Goal: Task Accomplishment & Management: Use online tool/utility

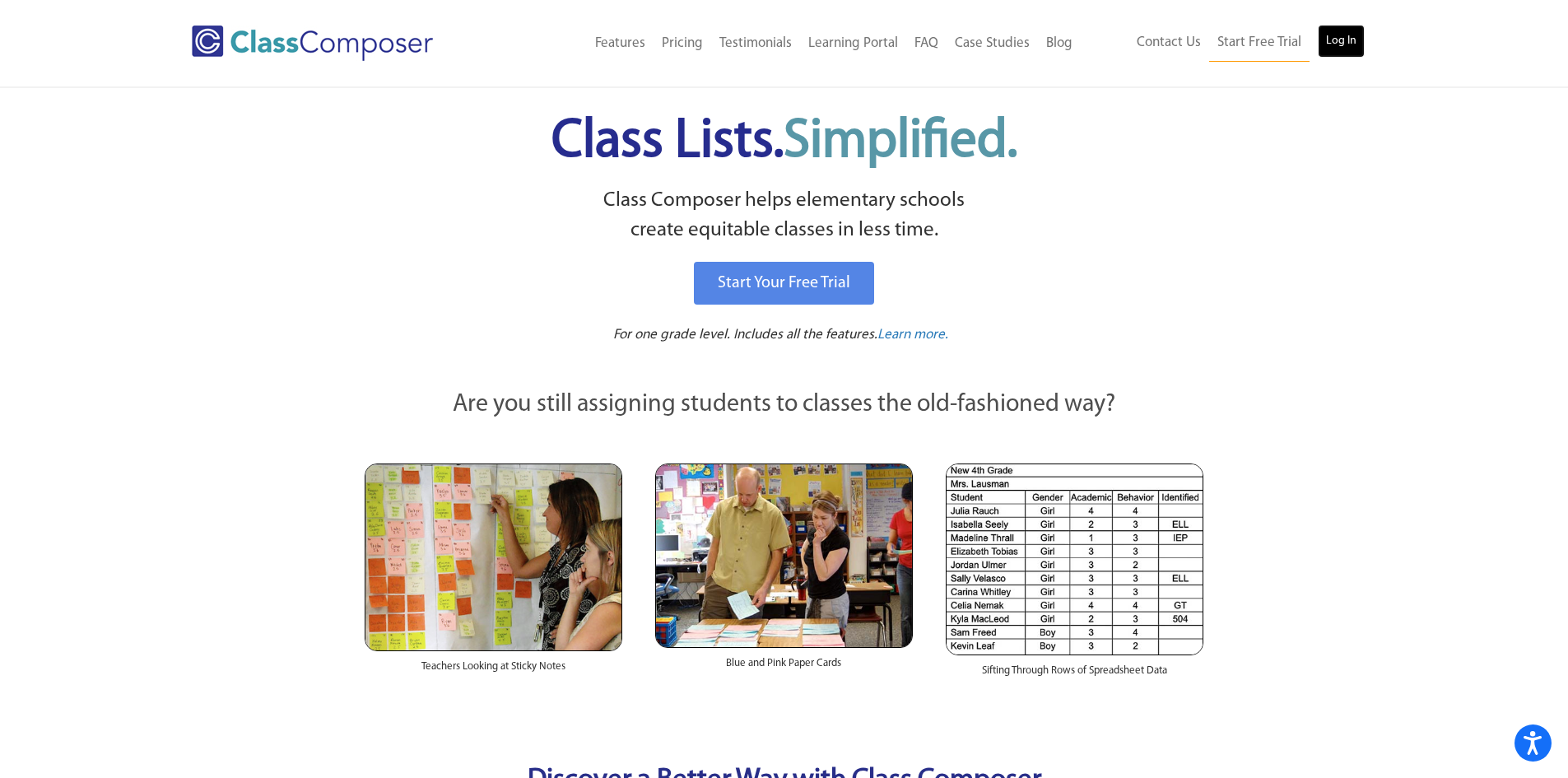
click at [1345, 42] on link "Log In" at bounding box center [1340, 41] width 47 height 33
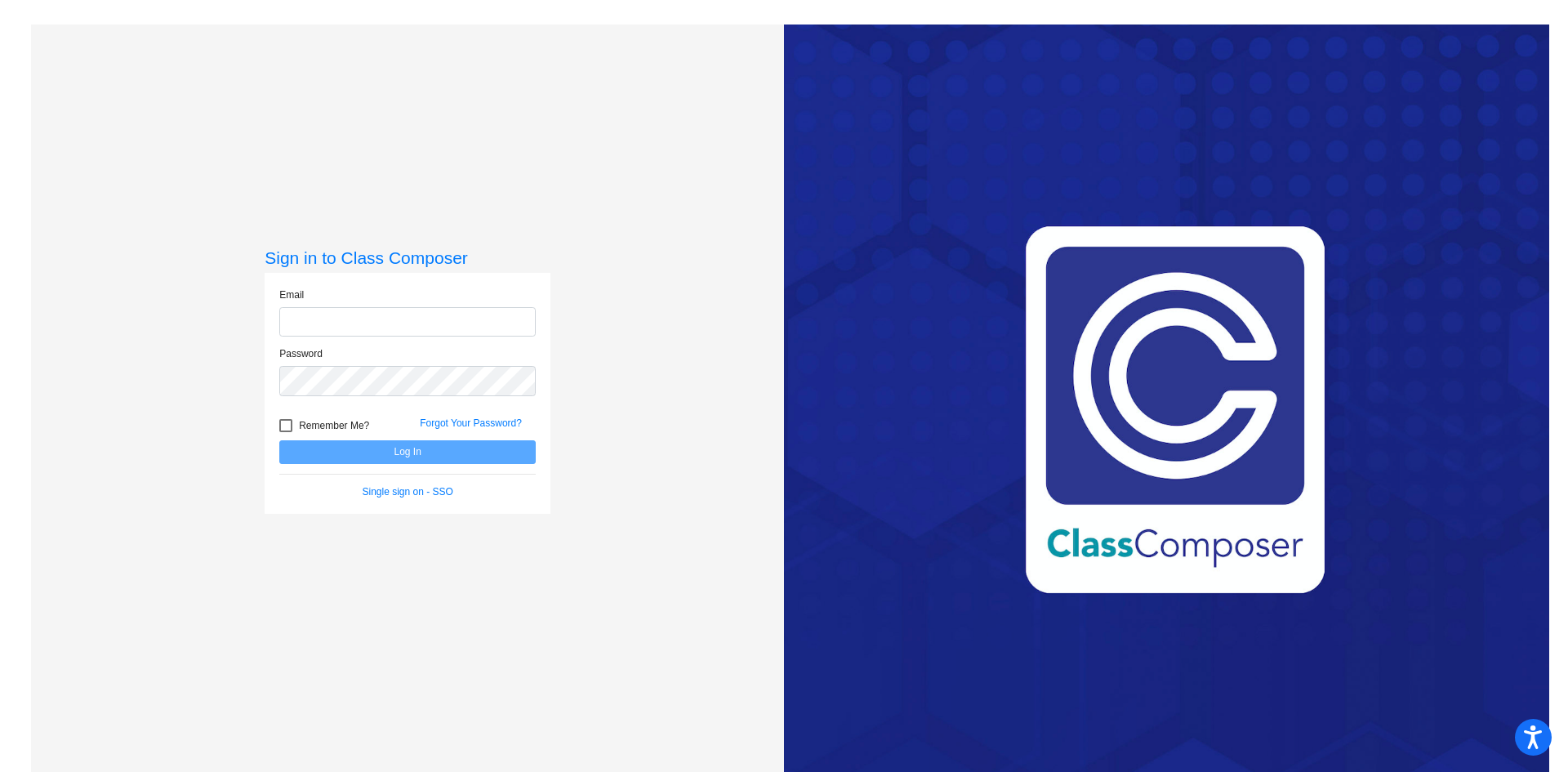
type input "bmartin@danville.k12.in.us"
click at [402, 444] on button "Log In" at bounding box center [407, 452] width 256 height 24
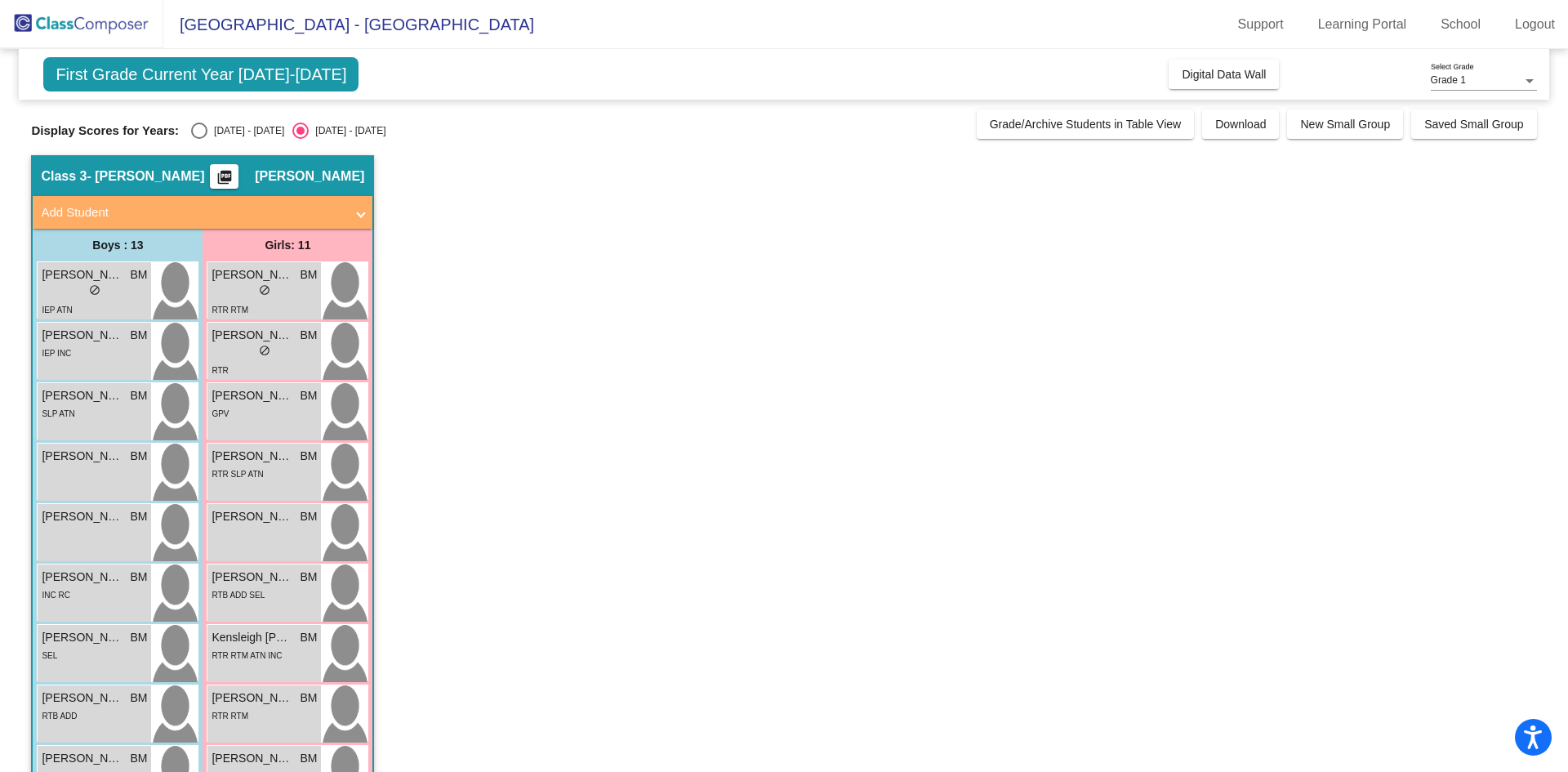
click at [227, 124] on div "2024 - 2025" at bounding box center [246, 130] width 77 height 15
click at [200, 139] on input "2024 - 2025" at bounding box center [199, 139] width 1 height 1
radio input "true"
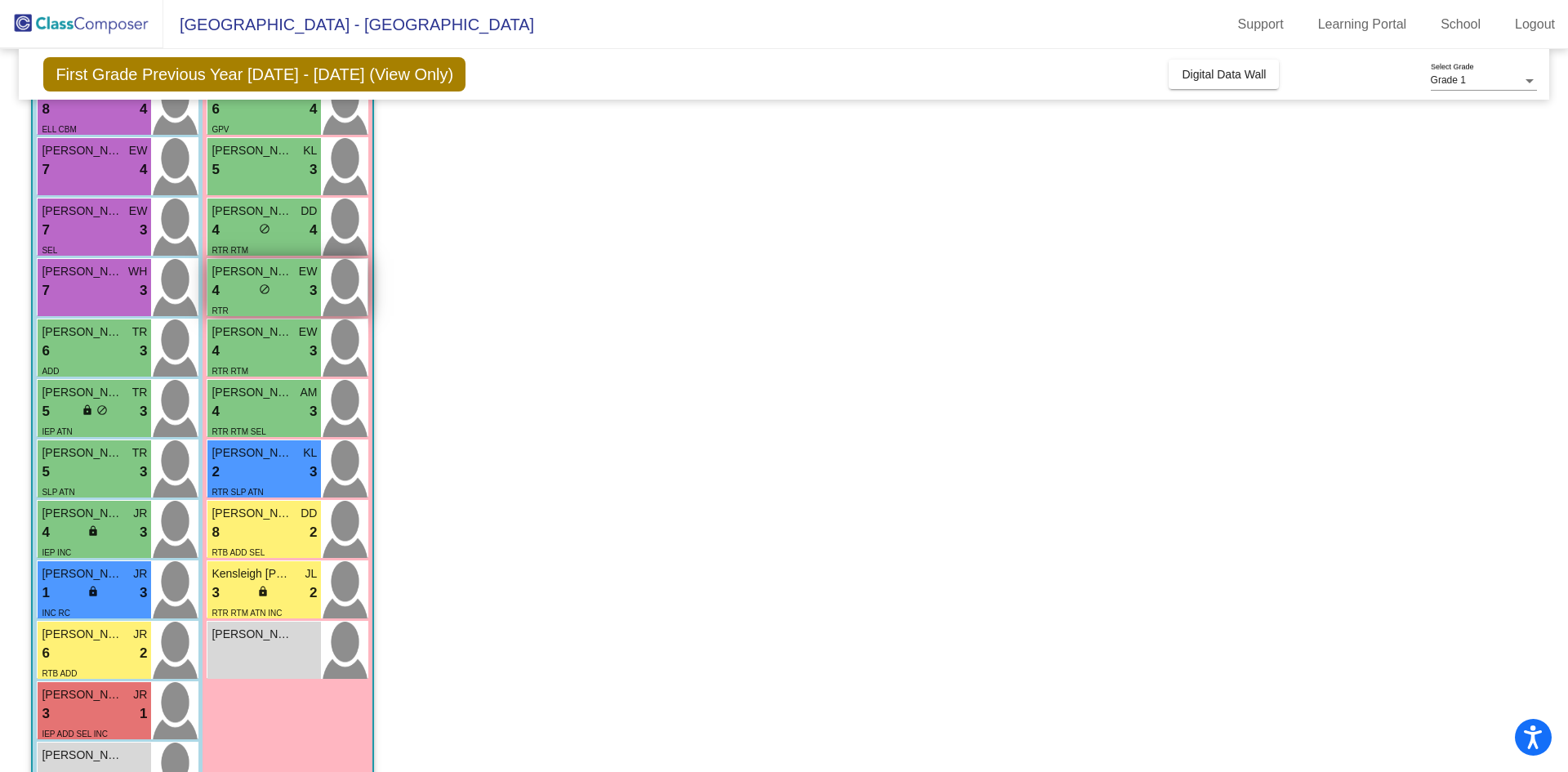
scroll to position [302, 0]
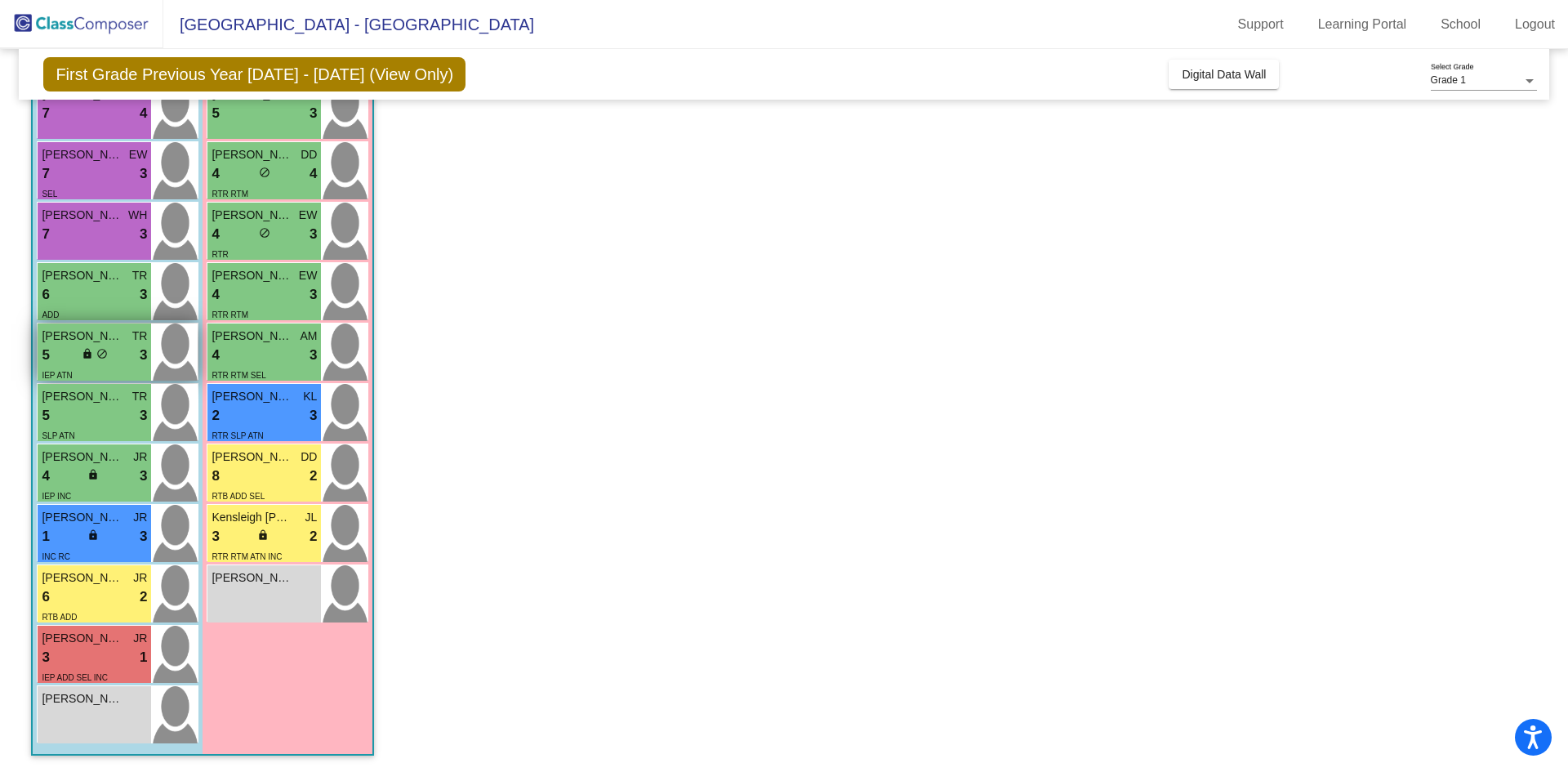
click at [97, 355] on span "do_not_disturb_alt" at bounding box center [102, 354] width 12 height 12
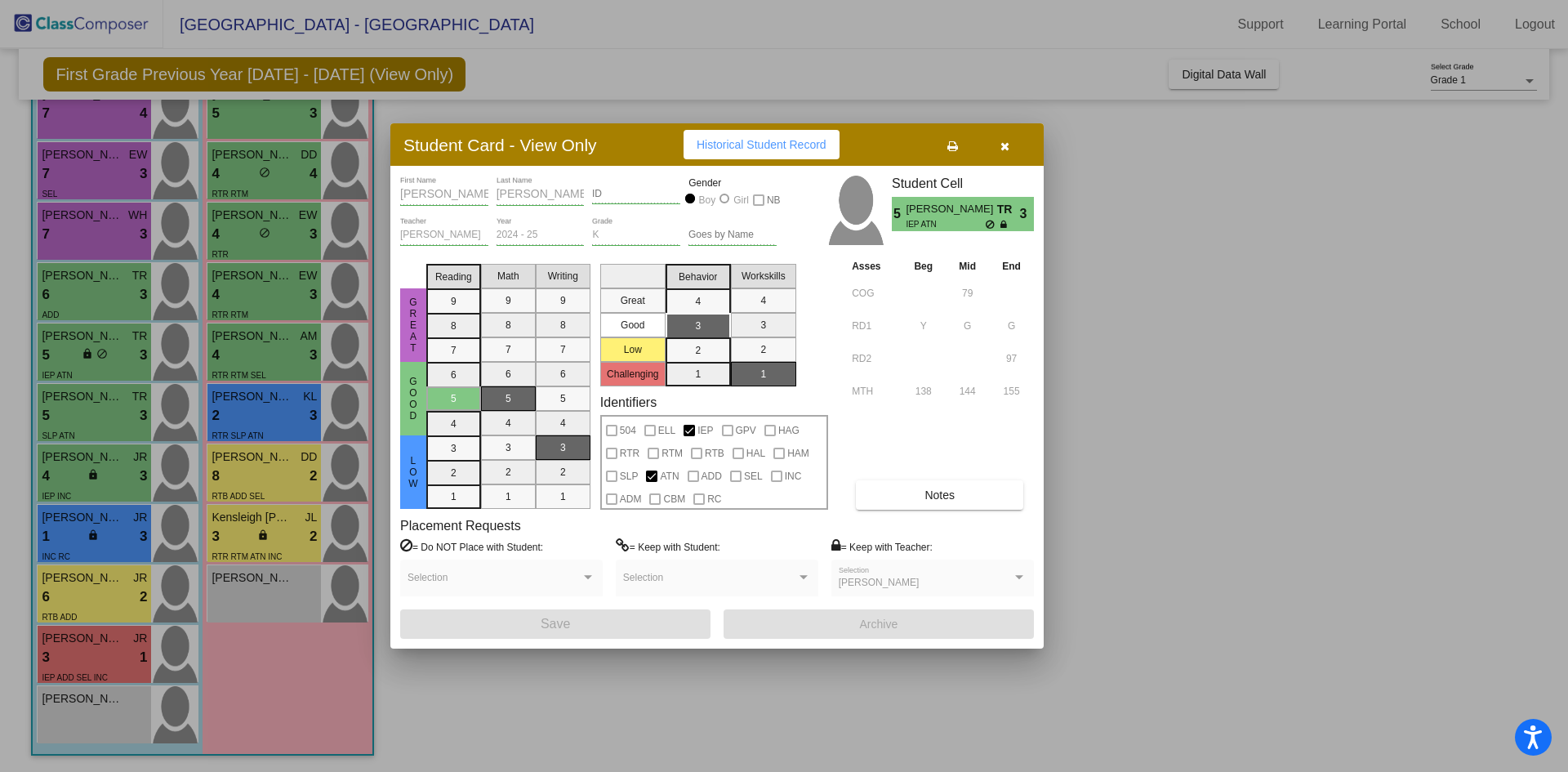
click at [903, 499] on button "Notes" at bounding box center [940, 495] width 168 height 29
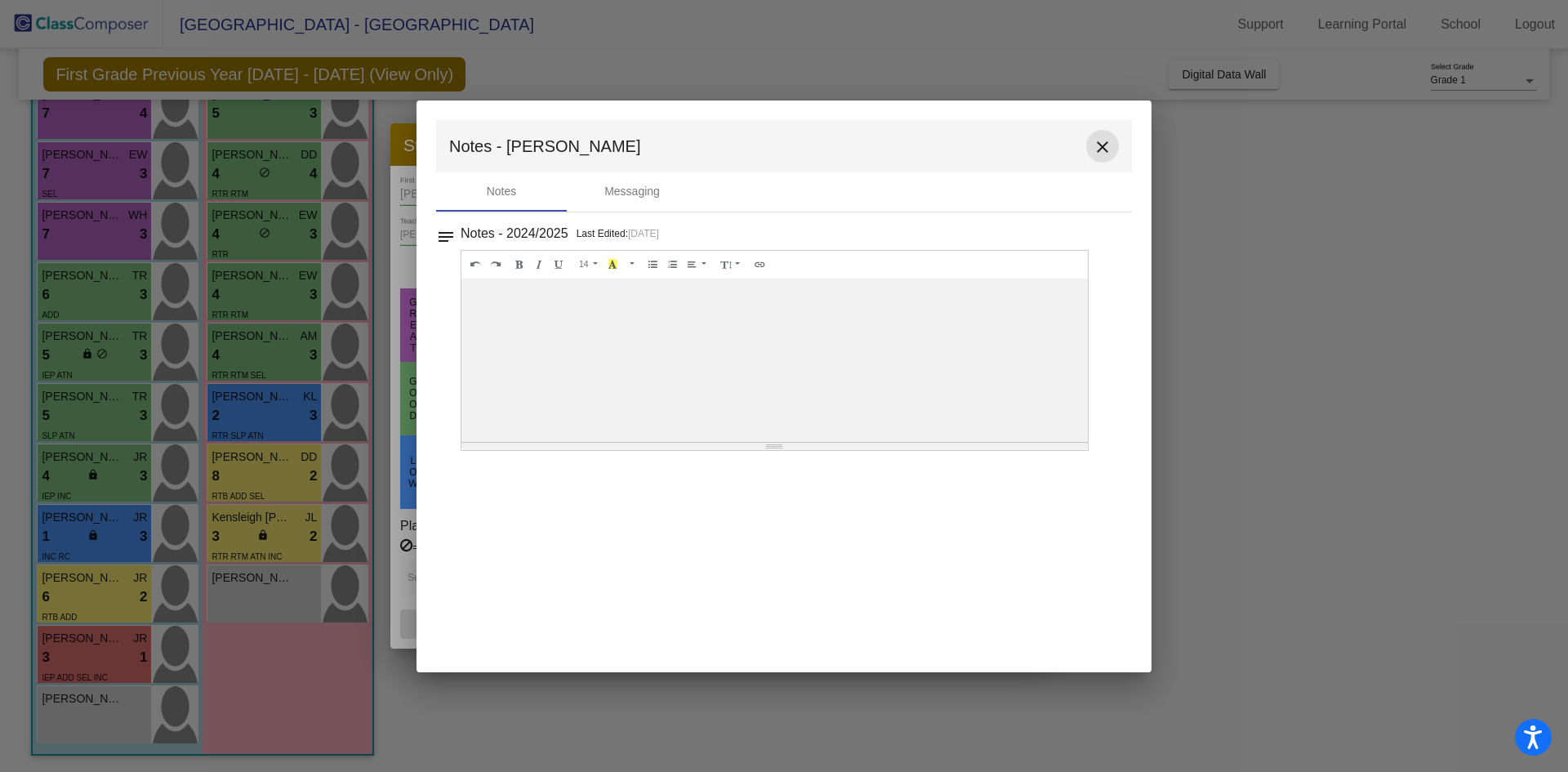
click at [1101, 149] on mat-icon "close" at bounding box center [1103, 148] width 20 height 20
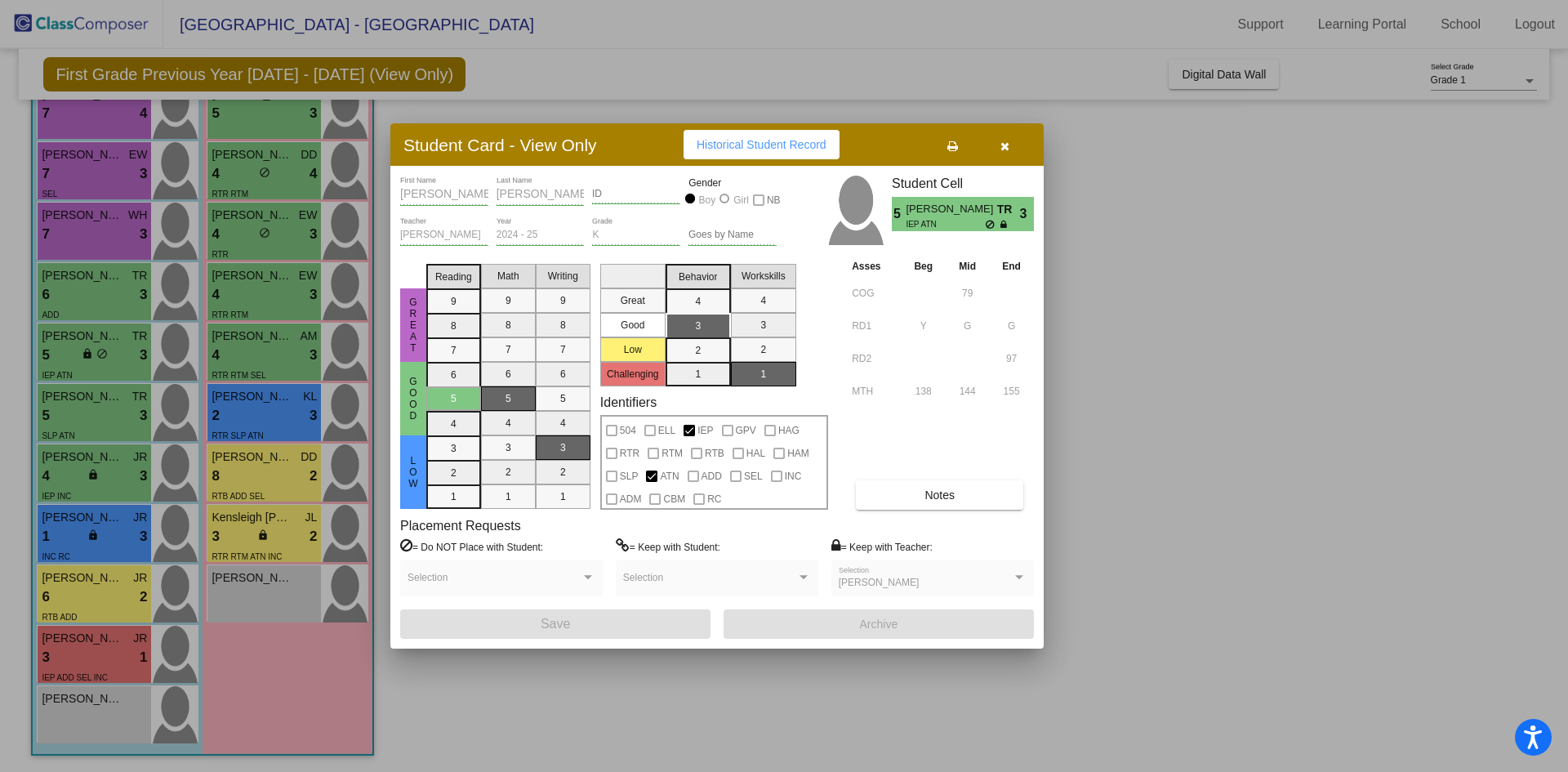
click at [985, 224] on icon at bounding box center [991, 224] width 11 height 10
click at [1002, 146] on icon "button" at bounding box center [1005, 146] width 9 height 12
